Goal: Task Accomplishment & Management: Manage account settings

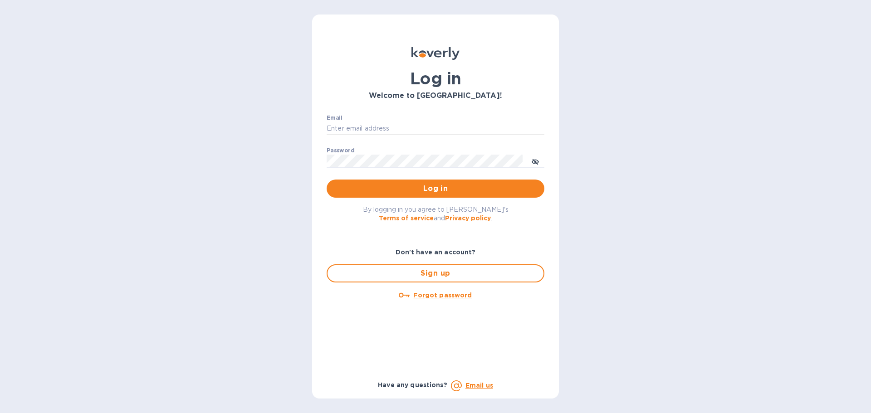
type input "[EMAIL_ADDRESS][DOMAIN_NAME]"
click at [415, 131] on input "[EMAIL_ADDRESS][DOMAIN_NAME]" at bounding box center [436, 129] width 218 height 14
click at [415, 130] on input "[EMAIL_ADDRESS][DOMAIN_NAME]" at bounding box center [436, 129] width 218 height 14
click at [641, 207] on div "Log in Welcome to [GEOGRAPHIC_DATA]! Email [EMAIL_ADDRESS][DOMAIN_NAME] ​ Passw…" at bounding box center [435, 206] width 871 height 413
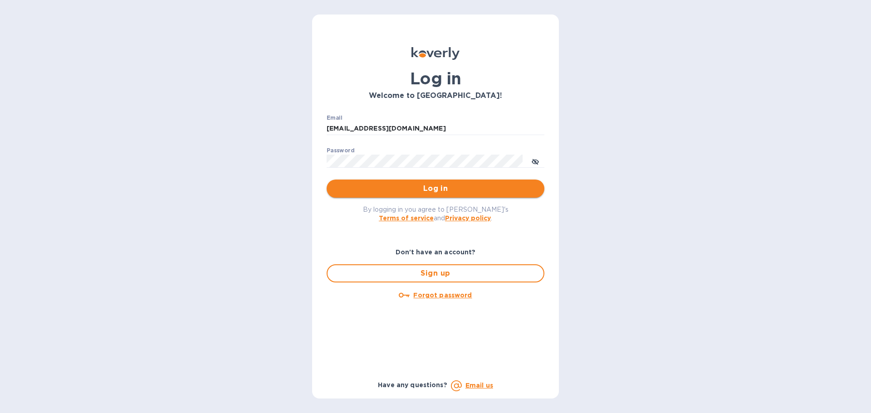
click at [460, 192] on span "Log in" at bounding box center [435, 188] width 203 height 11
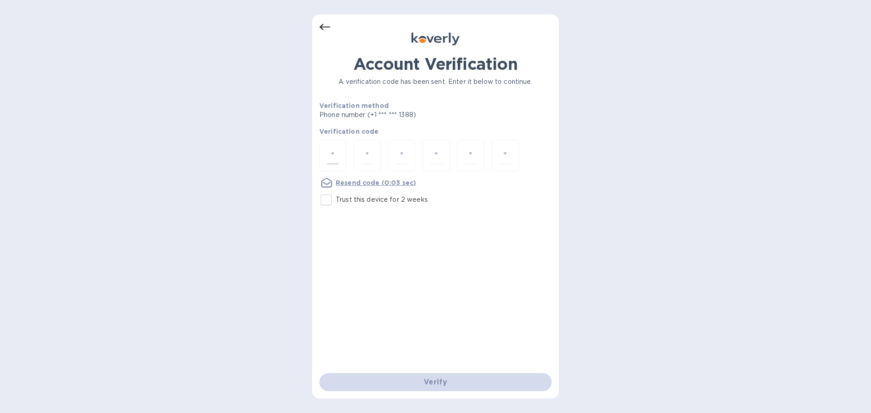
click at [337, 158] on input "number" at bounding box center [333, 155] width 12 height 17
type input "3"
type input "1"
type input "4"
type input "6"
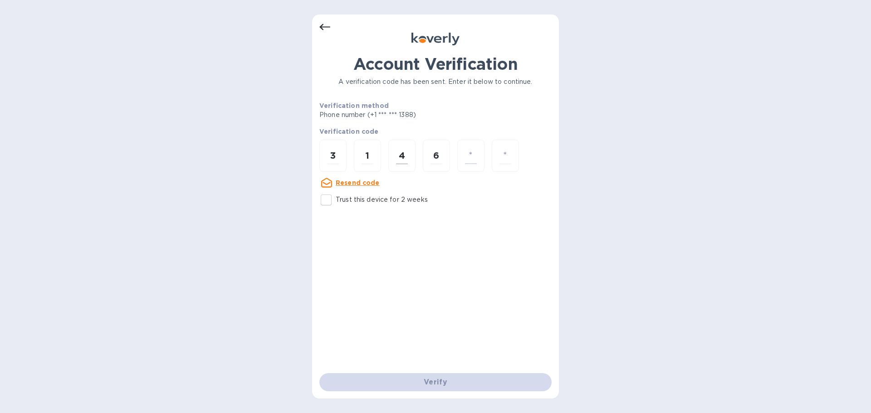
type input "9"
type input "4"
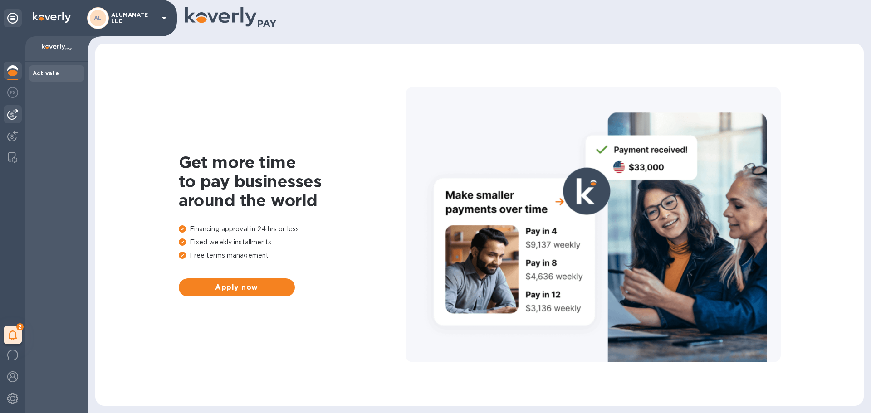
click at [17, 121] on div at bounding box center [13, 114] width 18 height 18
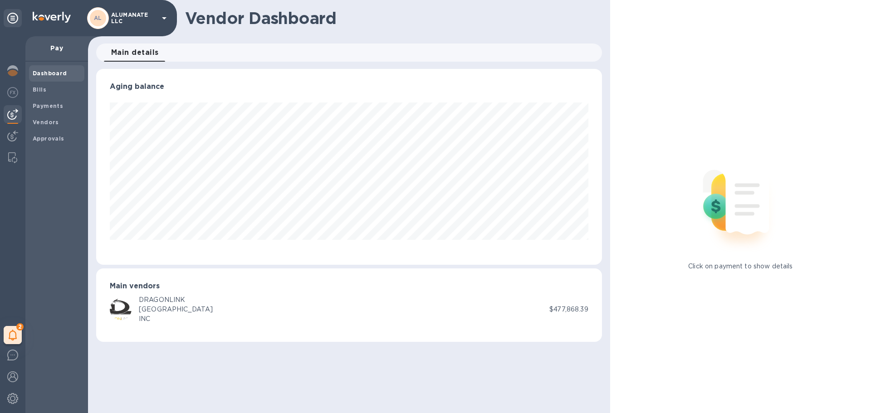
scroll to position [196, 505]
click at [44, 96] on div "Bills" at bounding box center [56, 90] width 55 height 16
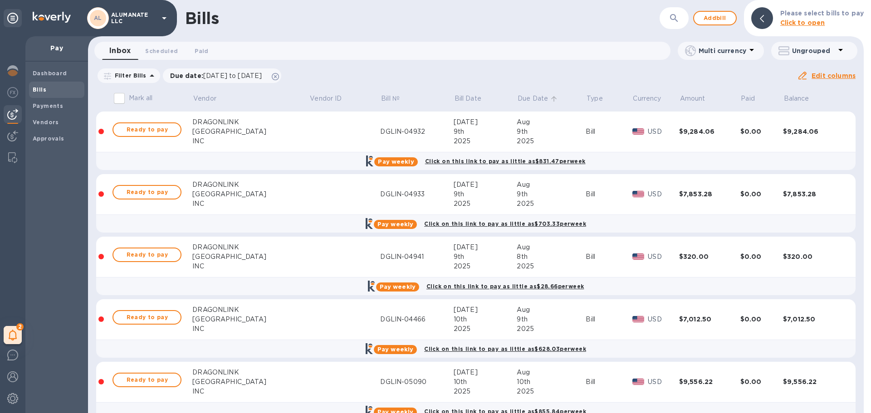
click at [518, 100] on p "Due Date" at bounding box center [533, 99] width 30 height 10
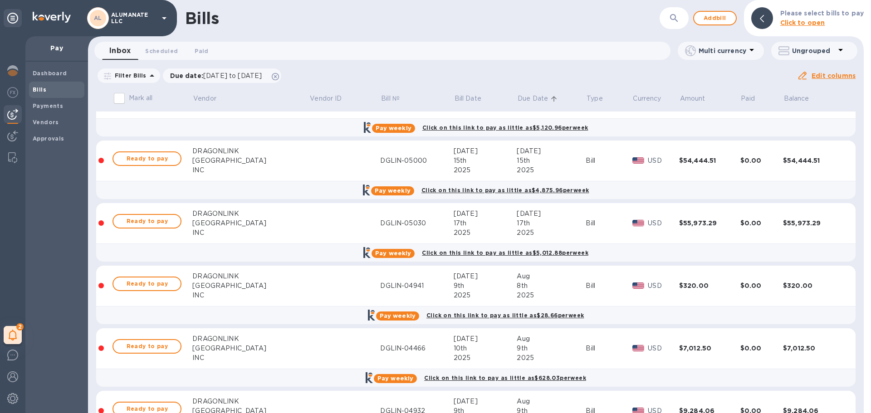
scroll to position [181, 0]
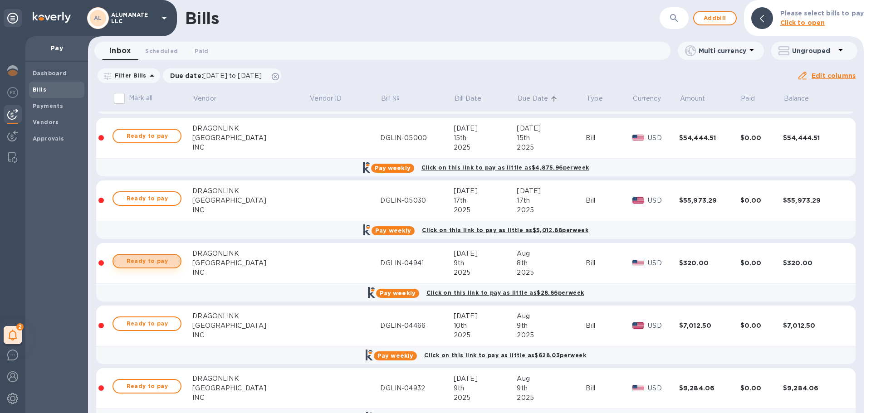
click at [163, 263] on span "Ready to pay" at bounding box center [147, 261] width 53 height 11
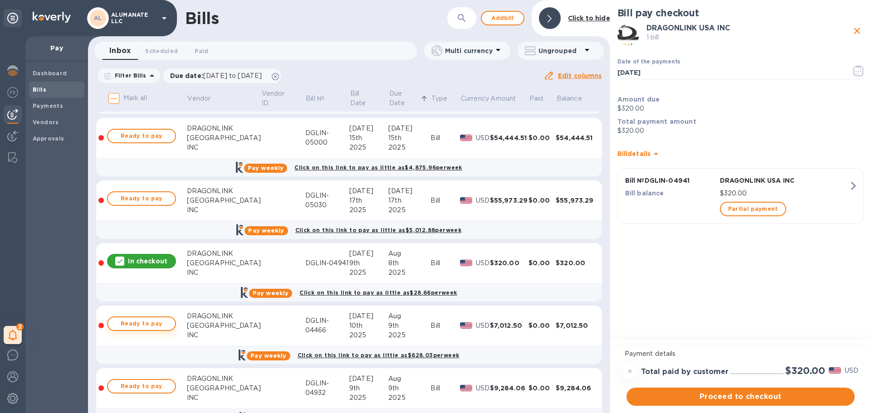
click at [148, 324] on span "Ready to pay" at bounding box center [141, 323] width 53 height 11
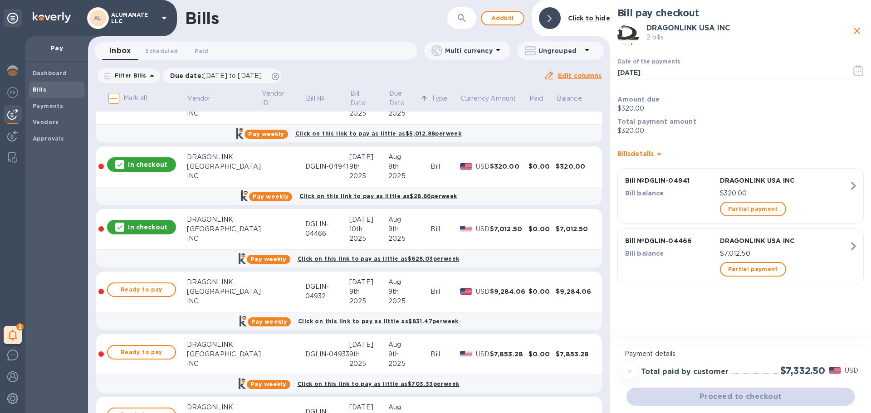
scroll to position [318, 0]
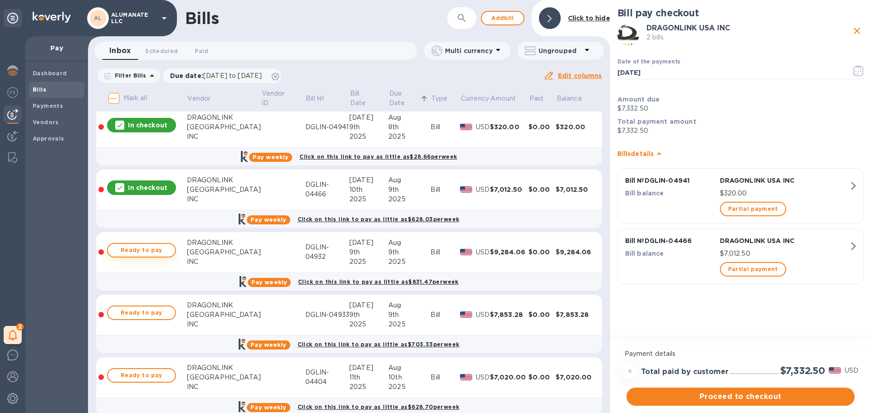
click at [146, 253] on span "Ready to pay" at bounding box center [141, 250] width 53 height 11
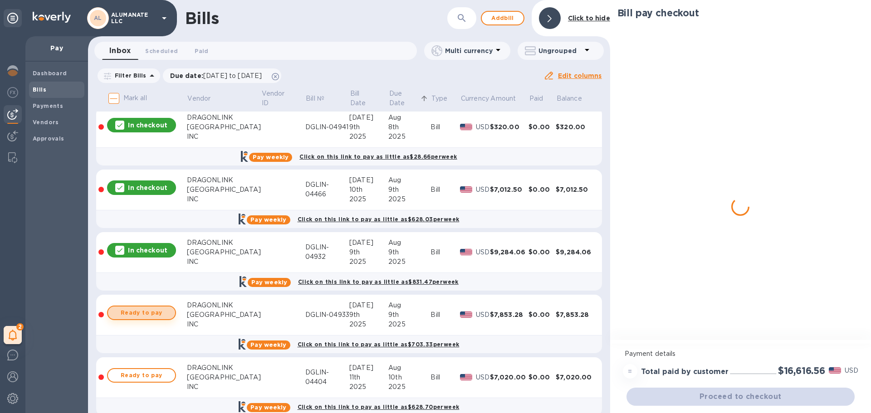
click at [146, 312] on span "Ready to pay" at bounding box center [141, 313] width 53 height 11
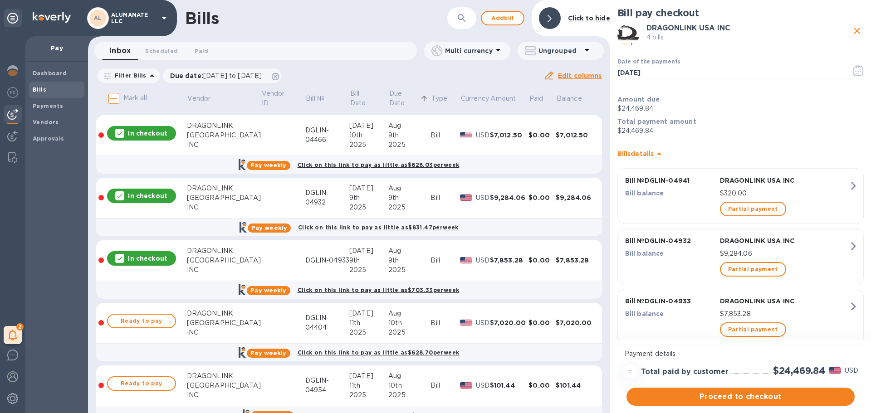
scroll to position [408, 0]
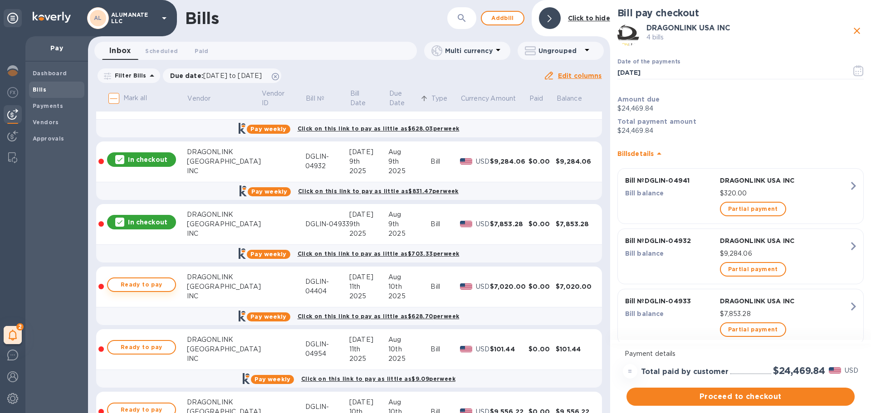
click at [142, 288] on span "Ready to pay" at bounding box center [141, 284] width 53 height 11
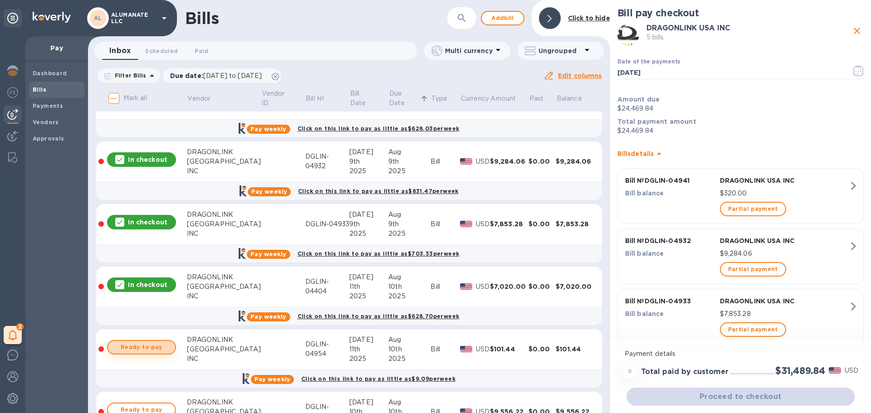
click at [146, 346] on span "Ready to pay" at bounding box center [141, 347] width 53 height 11
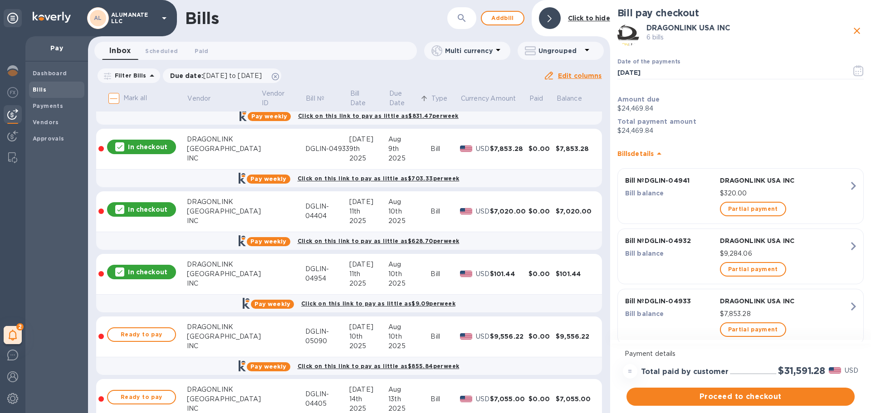
scroll to position [499, 0]
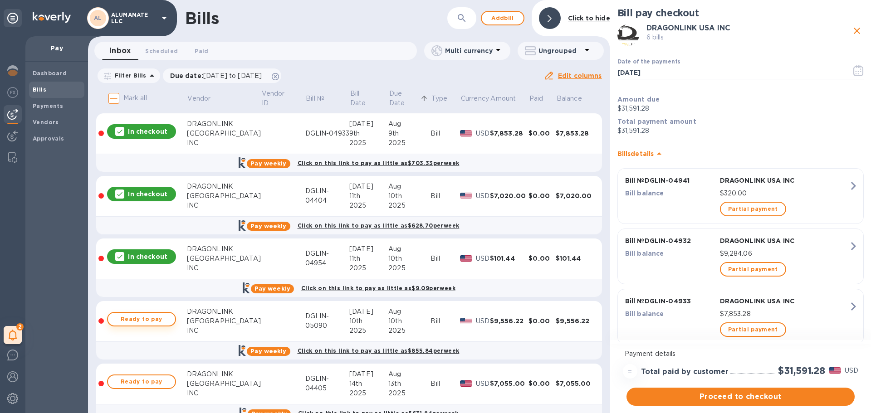
click at [144, 320] on span "Ready to pay" at bounding box center [141, 319] width 53 height 11
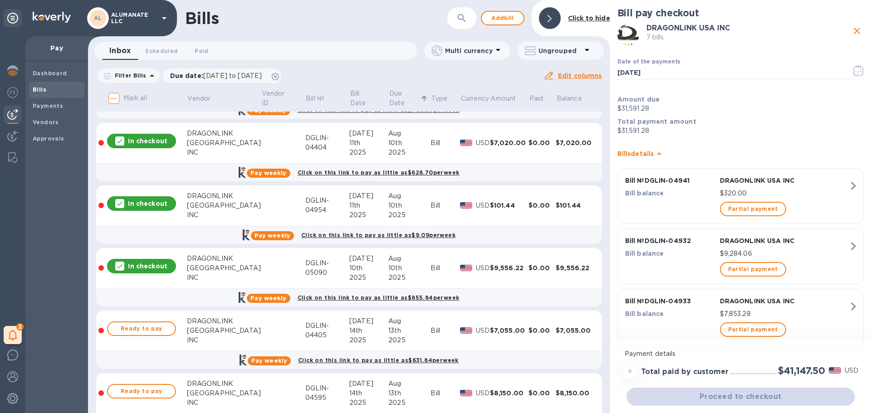
scroll to position [680, 0]
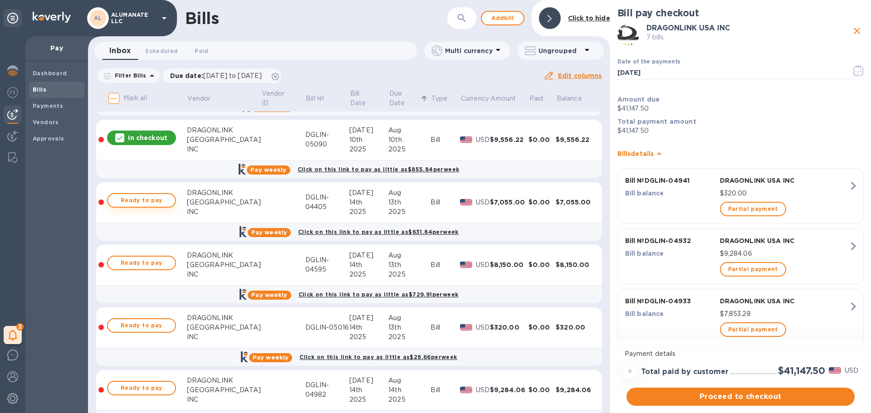
click at [144, 198] on span "Ready to pay" at bounding box center [141, 200] width 53 height 11
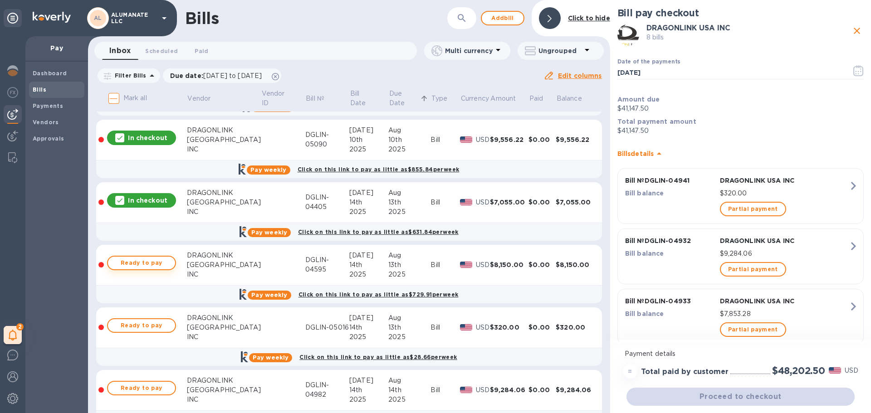
click at [135, 263] on span "Ready to pay" at bounding box center [141, 263] width 53 height 11
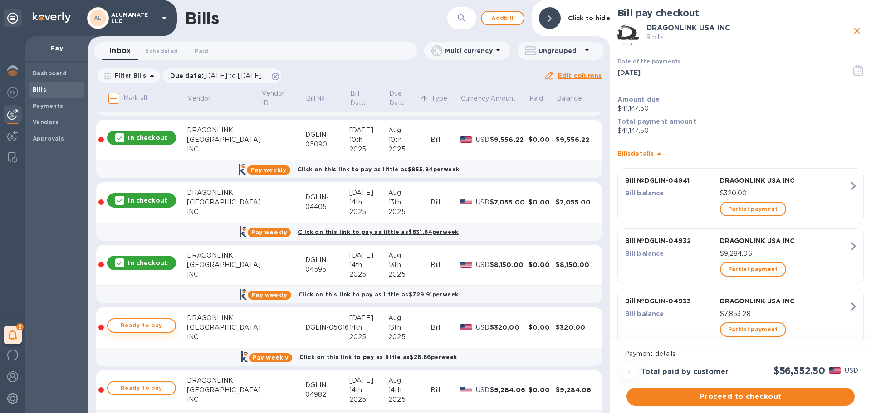
click at [143, 323] on span "Ready to pay" at bounding box center [141, 325] width 53 height 11
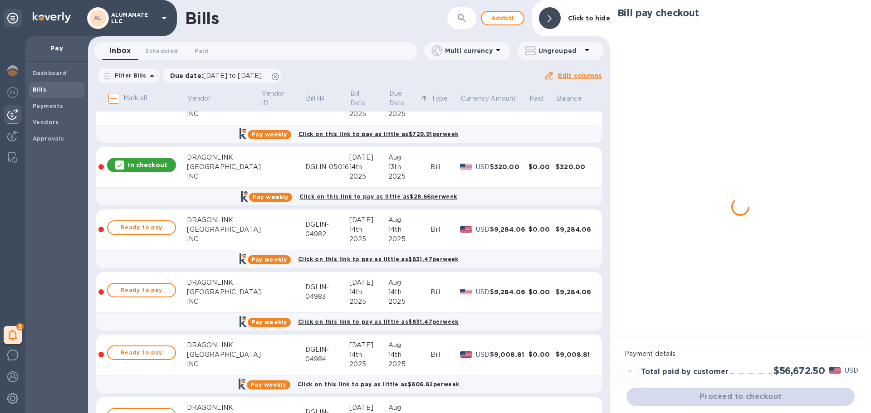
scroll to position [862, 0]
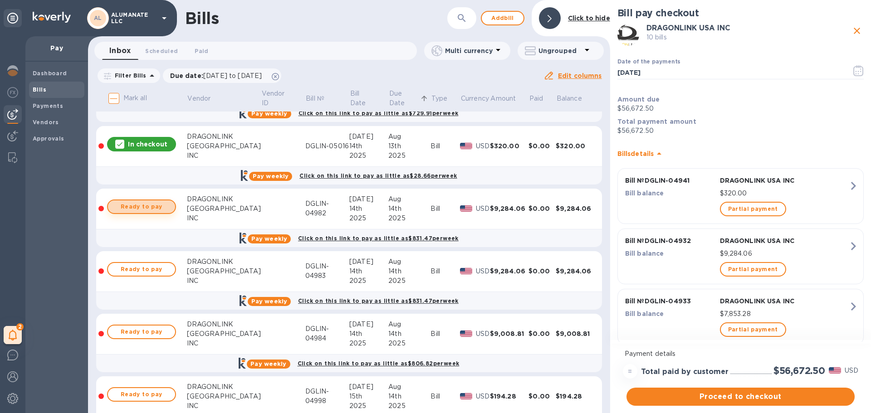
click at [152, 204] on span "Ready to pay" at bounding box center [141, 206] width 53 height 11
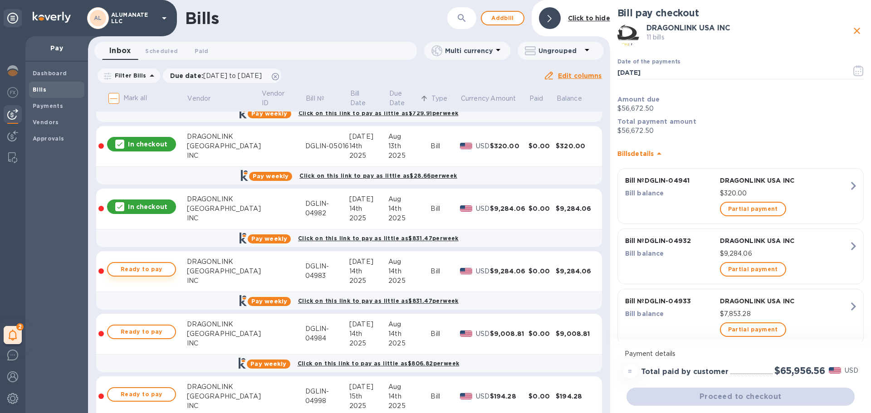
click at [144, 271] on span "Ready to pay" at bounding box center [141, 269] width 53 height 11
click at [150, 334] on span "Ready to pay" at bounding box center [141, 332] width 53 height 11
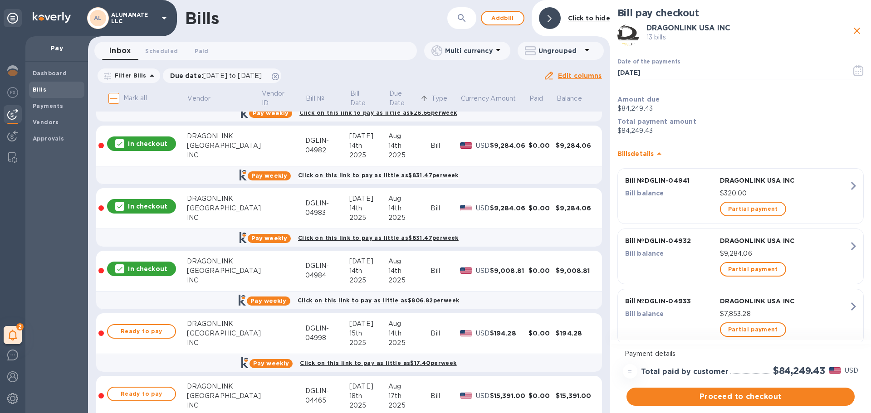
scroll to position [907, 0]
